Goal: Task Accomplishment & Management: Use online tool/utility

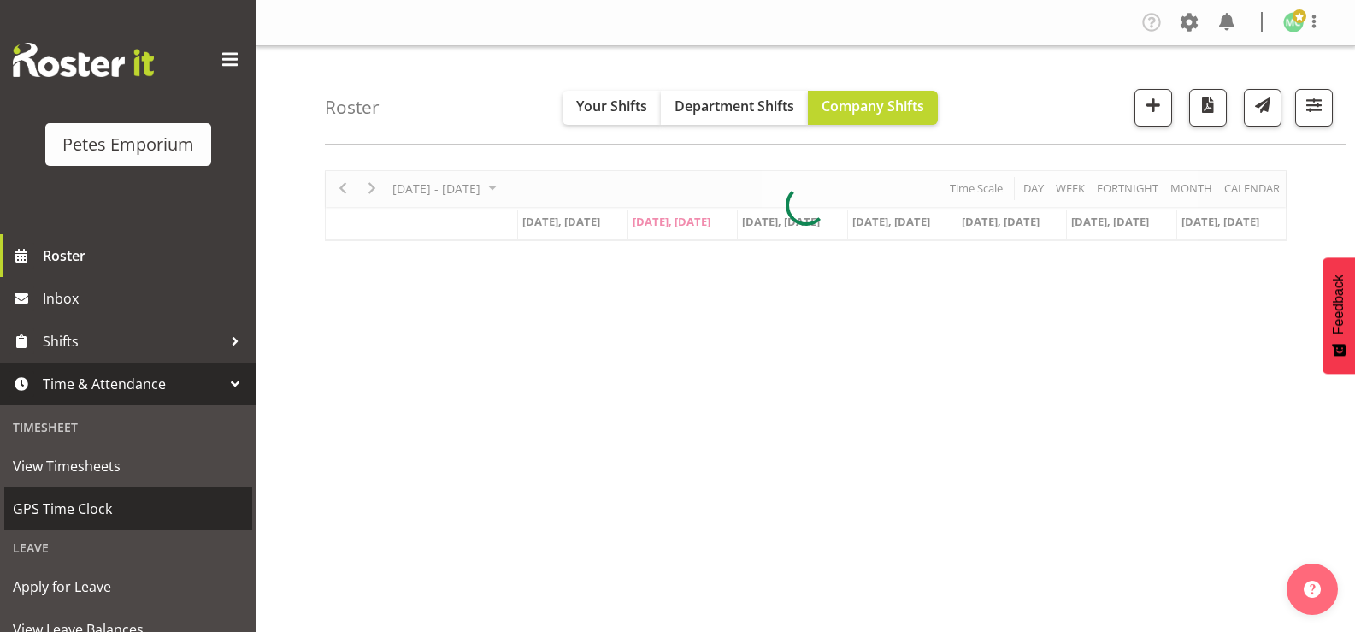
click at [181, 513] on span "GPS Time Clock" at bounding box center [128, 509] width 231 height 26
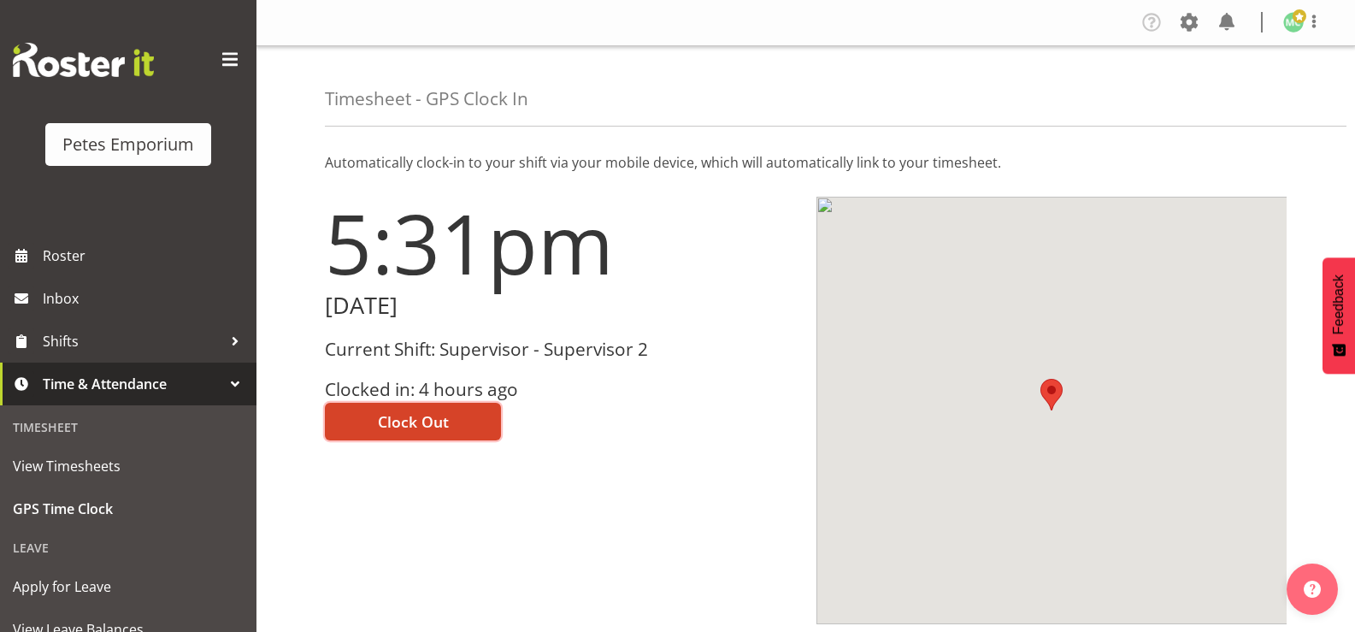
click at [445, 438] on button "Clock Out" at bounding box center [413, 422] width 176 height 38
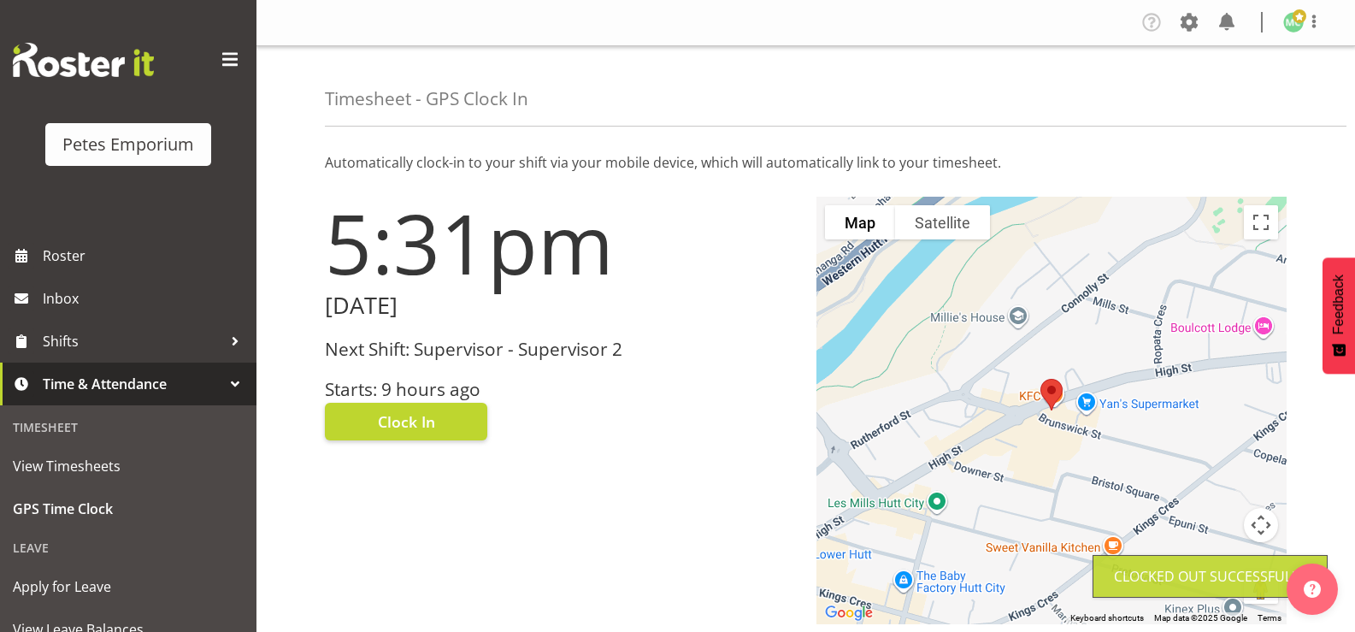
click at [1314, 33] on div at bounding box center [1314, 22] width 21 height 22
click at [1257, 94] on link "Log Out" at bounding box center [1242, 89] width 164 height 31
